Goal: Find specific page/section: Find specific page/section

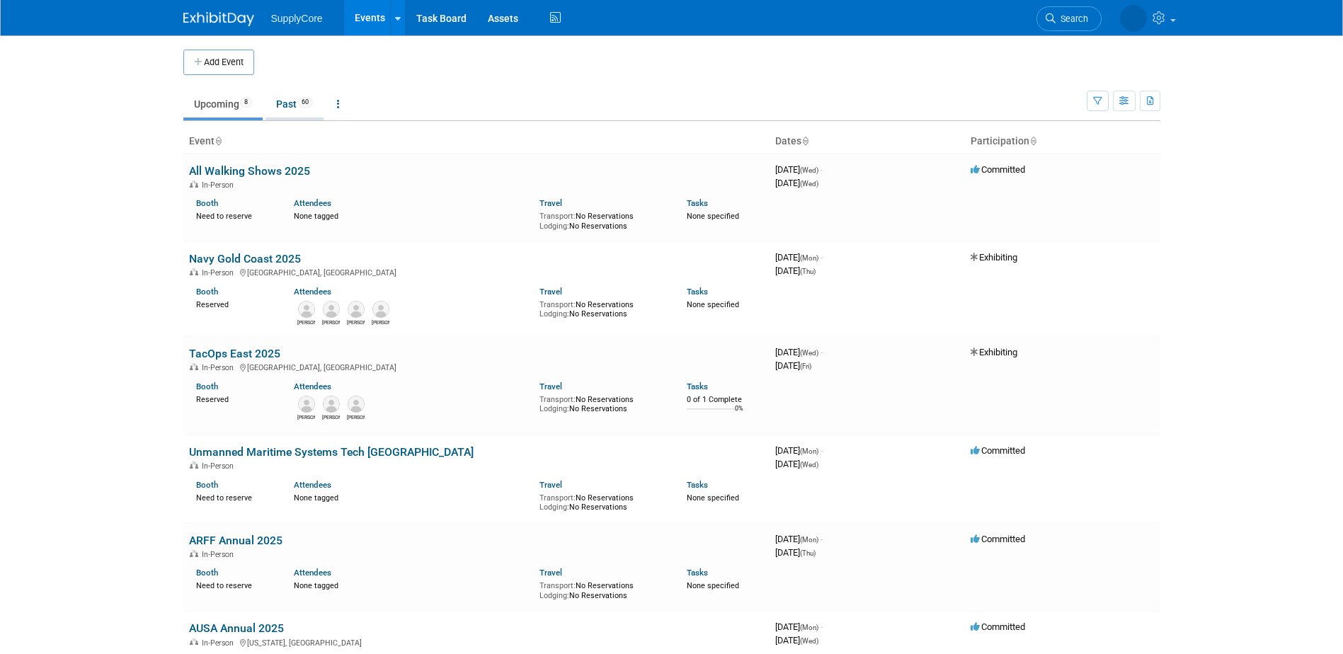
click at [287, 110] on link "Past 60" at bounding box center [295, 104] width 58 height 27
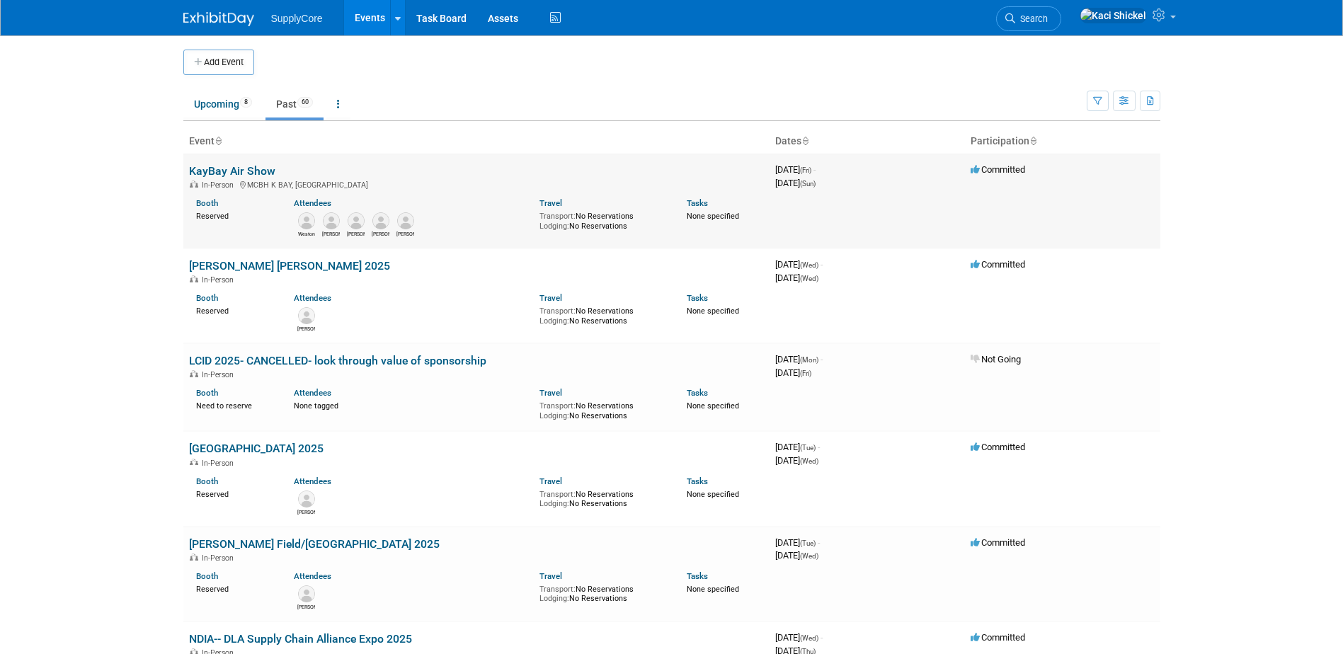
click at [221, 171] on link "KayBay Air Show" at bounding box center [232, 170] width 86 height 13
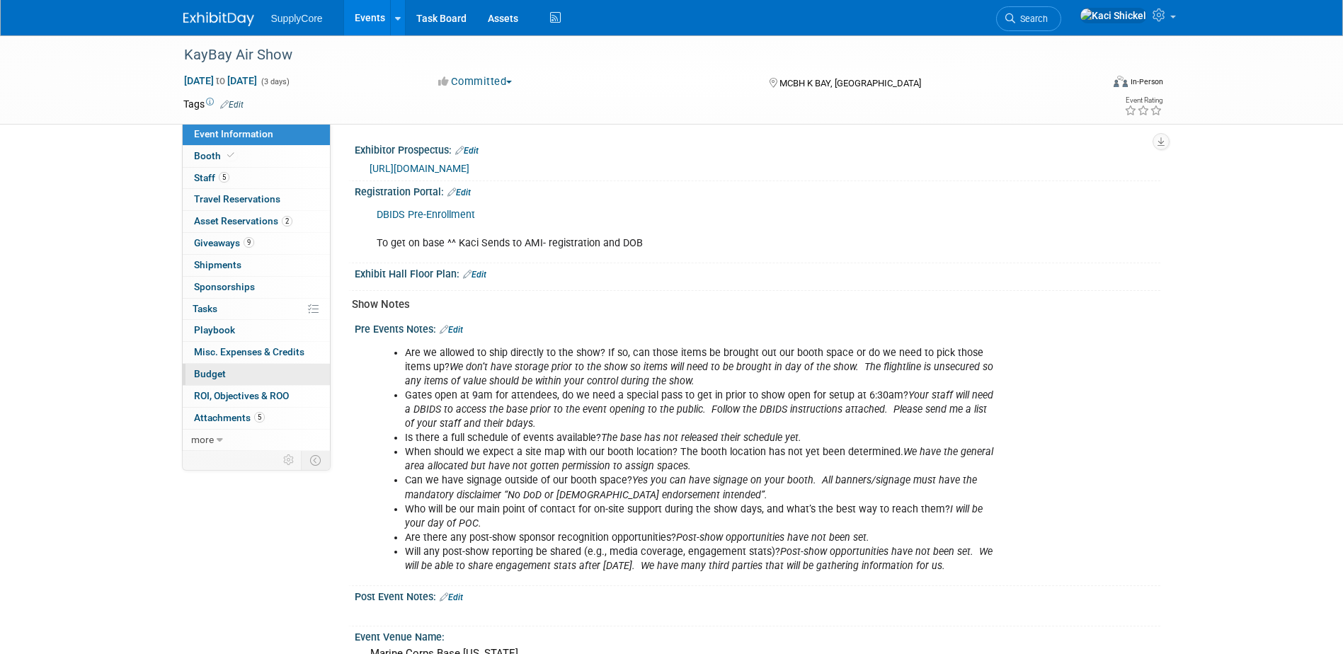
click at [231, 375] on link "Budget" at bounding box center [256, 374] width 147 height 21
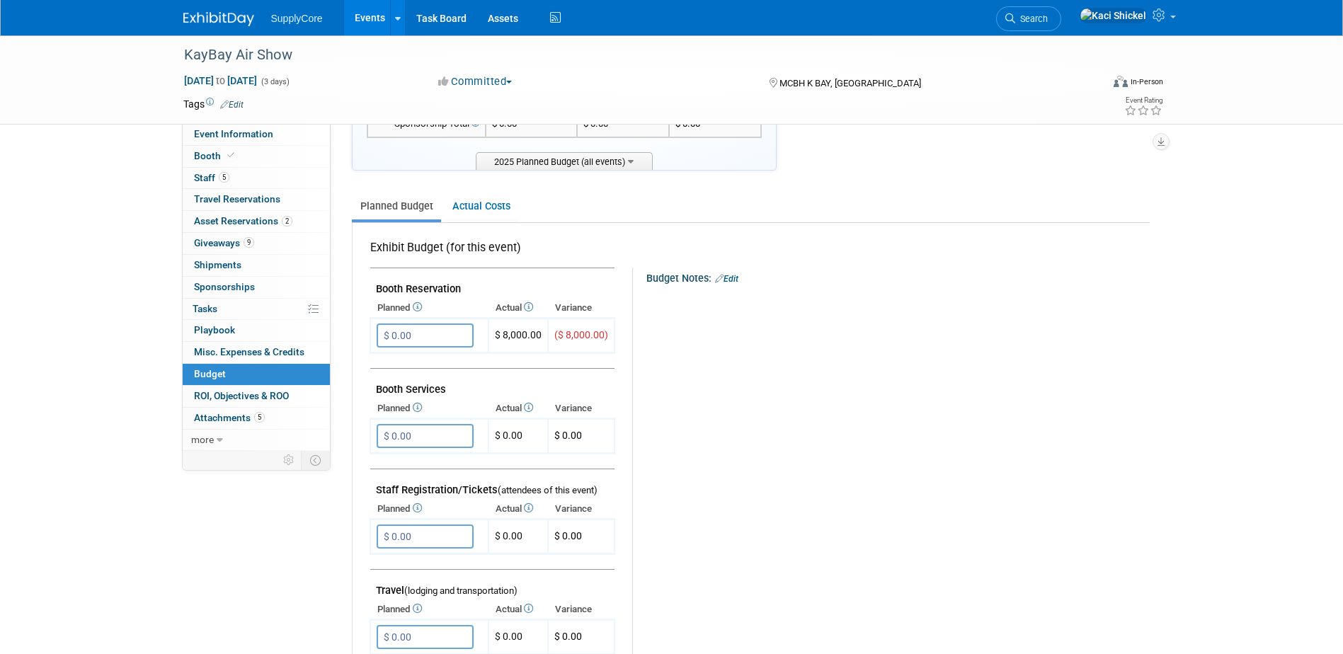
scroll to position [142, 0]
